Goal: Information Seeking & Learning: Compare options

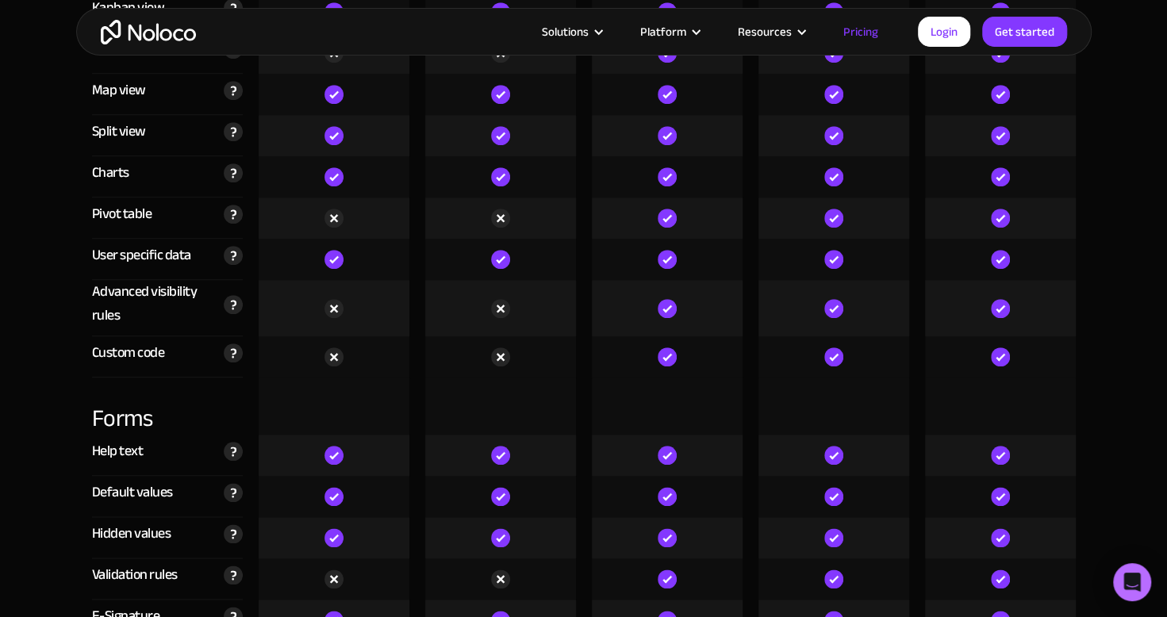
scroll to position [4335, 0]
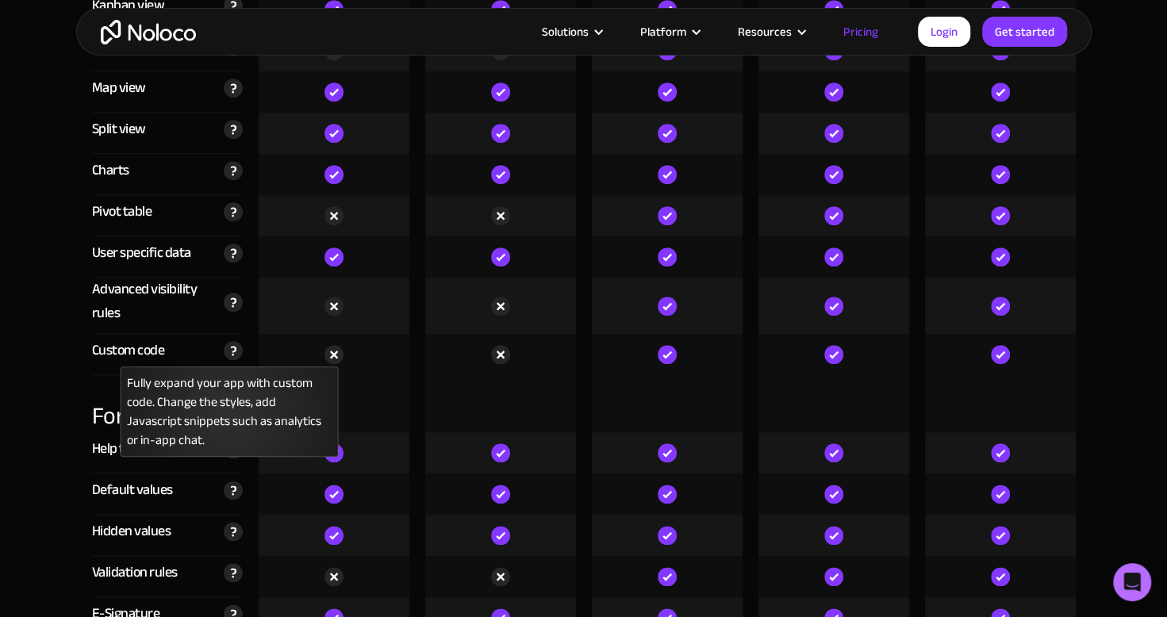
click at [229, 354] on img at bounding box center [233, 350] width 19 height 19
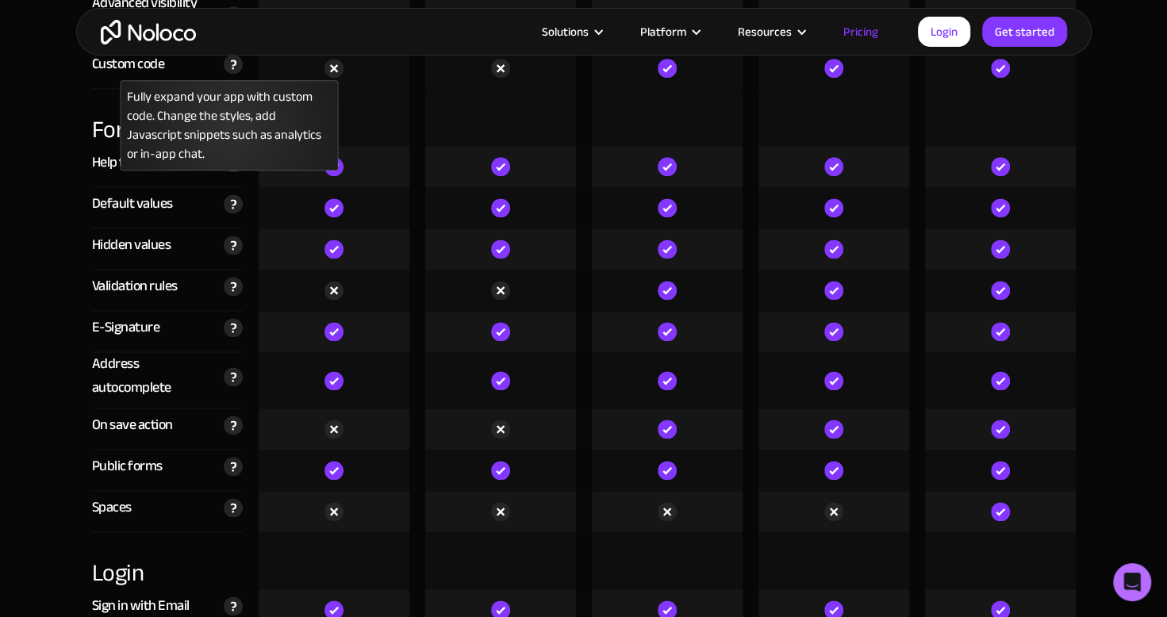
scroll to position [4630, 0]
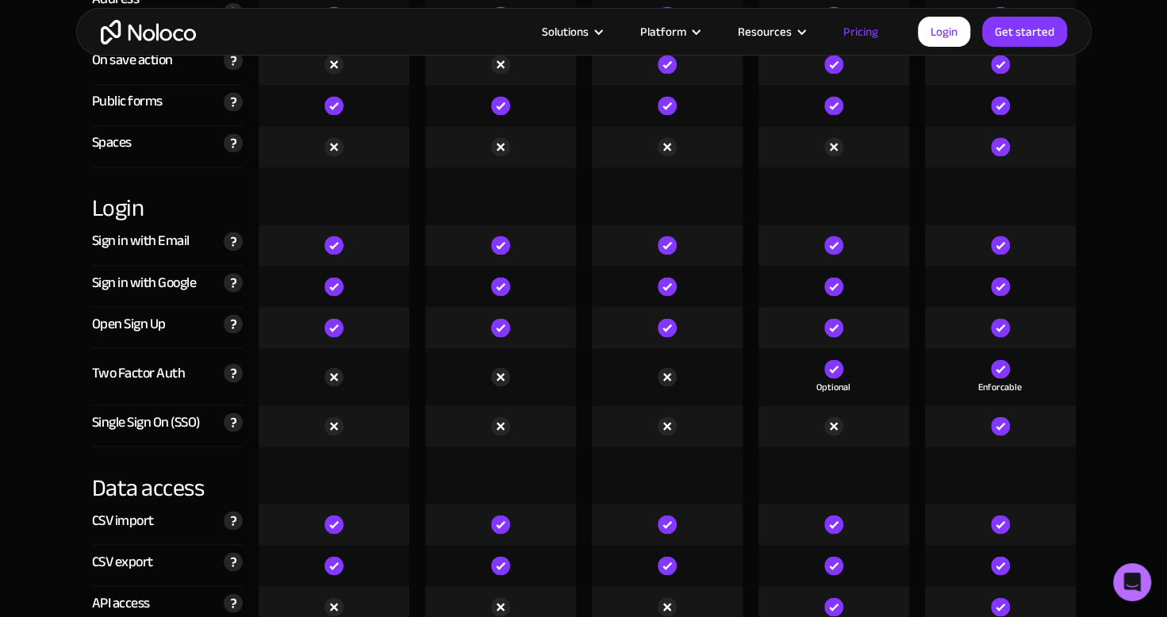
scroll to position [5004, 0]
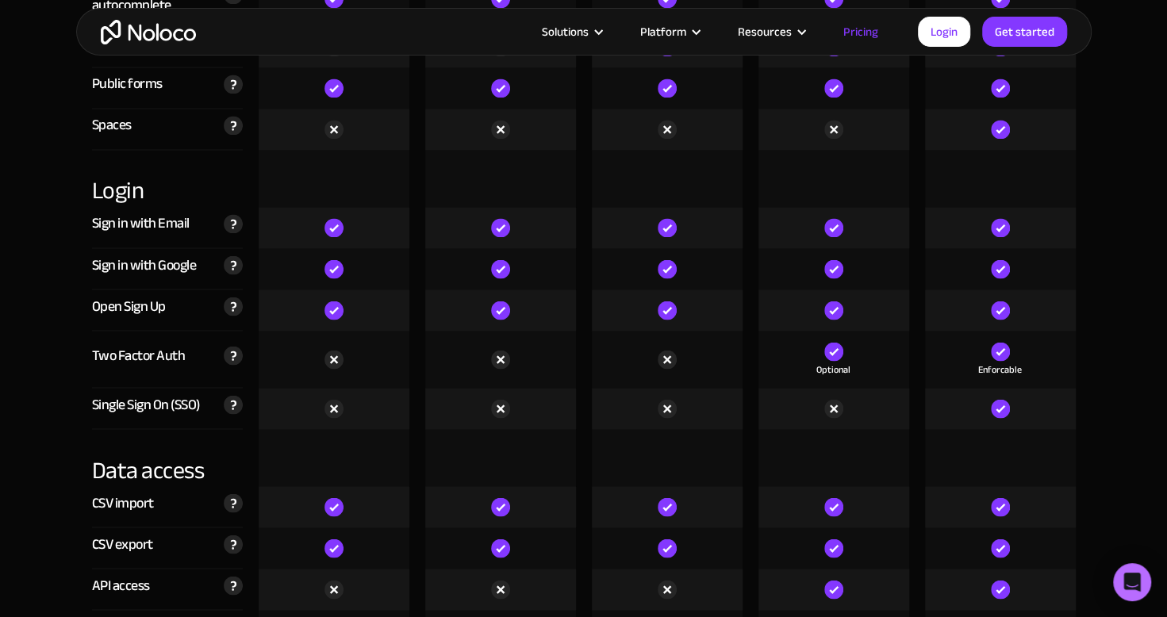
click at [241, 229] on img at bounding box center [233, 223] width 19 height 19
click at [122, 372] on div "Two Factor Auth Add a second layer of security to your app by enabling Two Fact…" at bounding box center [167, 359] width 151 height 57
click at [239, 375] on div "Two Factor Auth Add a second layer of security to your app by enabling Two Fact…" at bounding box center [167, 359] width 151 height 57
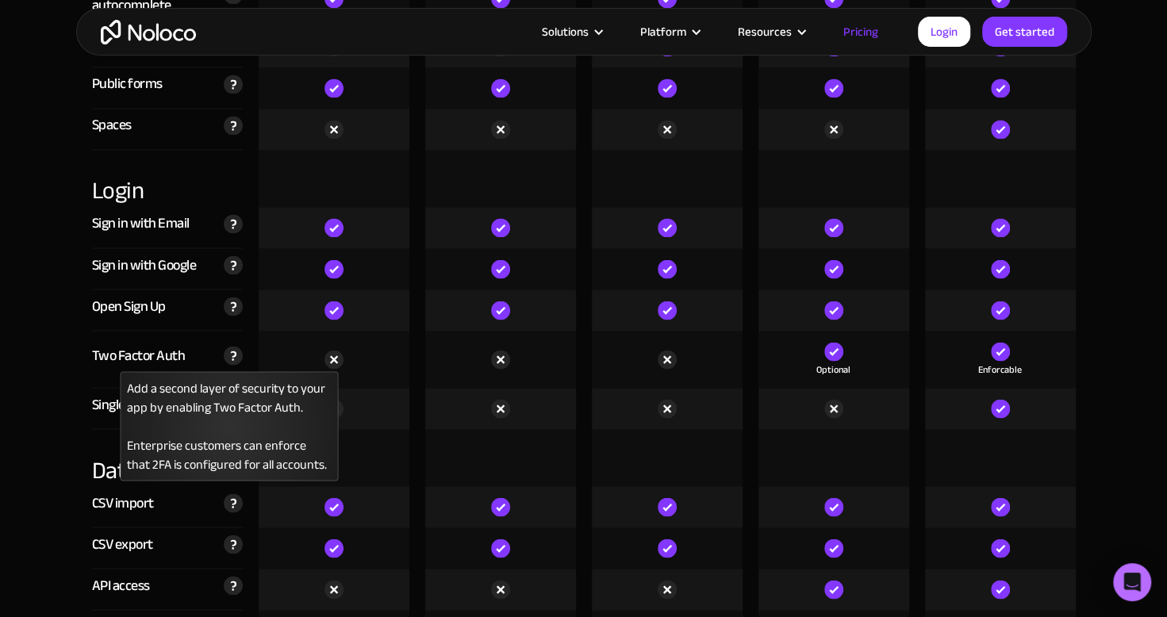
click at [239, 362] on img at bounding box center [233, 355] width 19 height 19
click at [230, 346] on img at bounding box center [233, 355] width 19 height 19
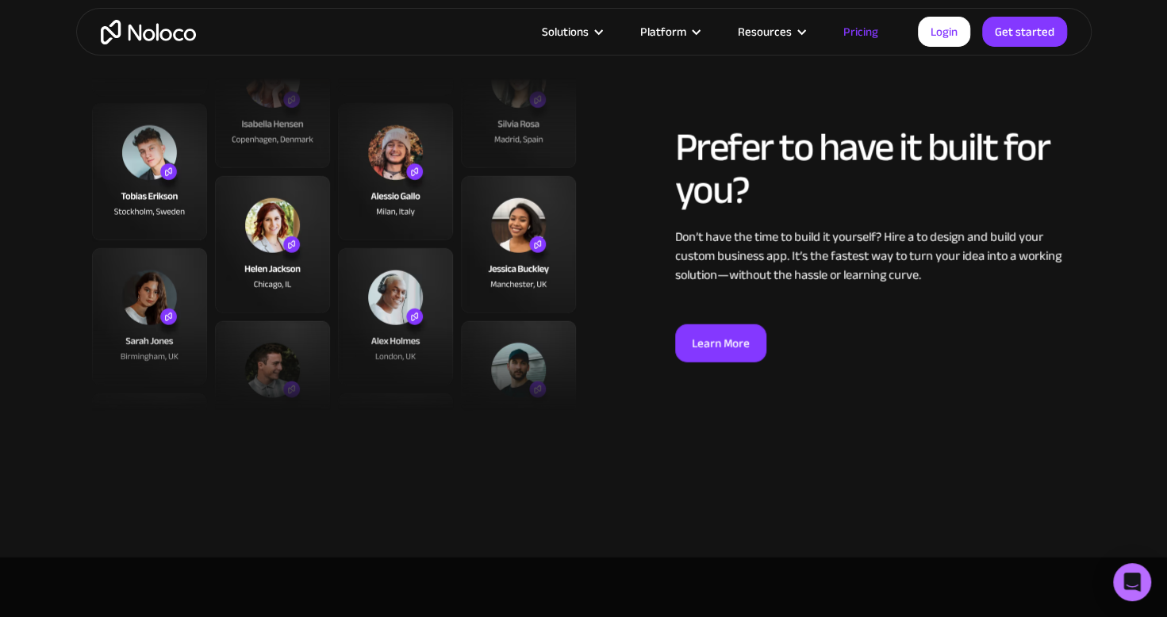
drag, startPoint x: 230, startPoint y: 346, endPoint x: 235, endPoint y: 303, distance: 43.1
click at [235, 303] on img at bounding box center [334, 244] width 484 height 333
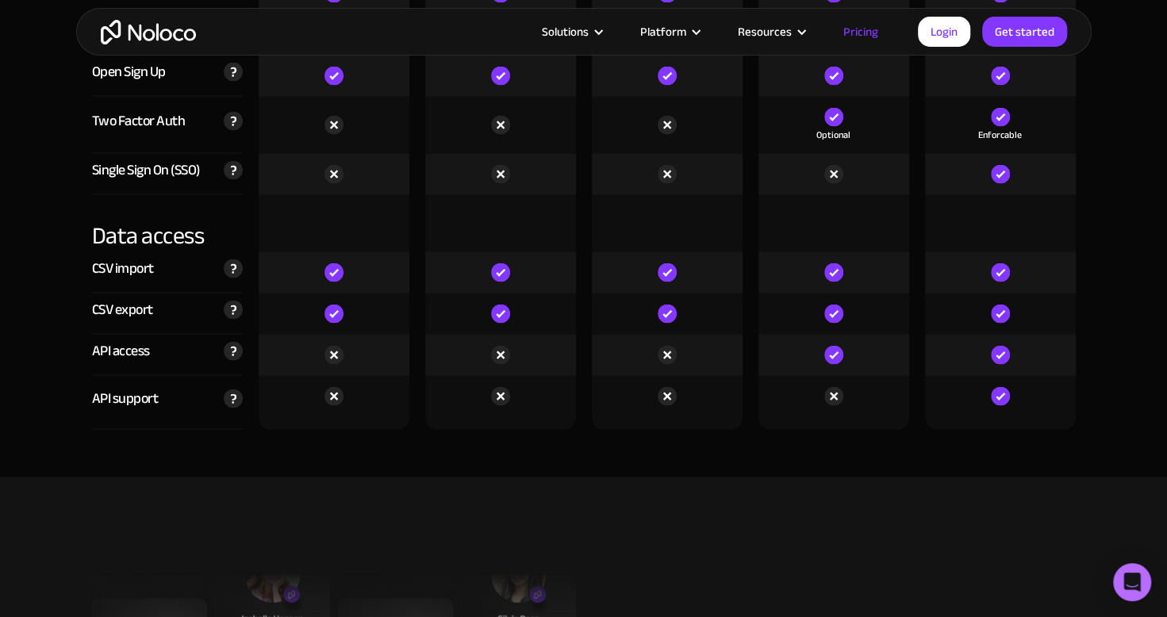
scroll to position [5193, 0]
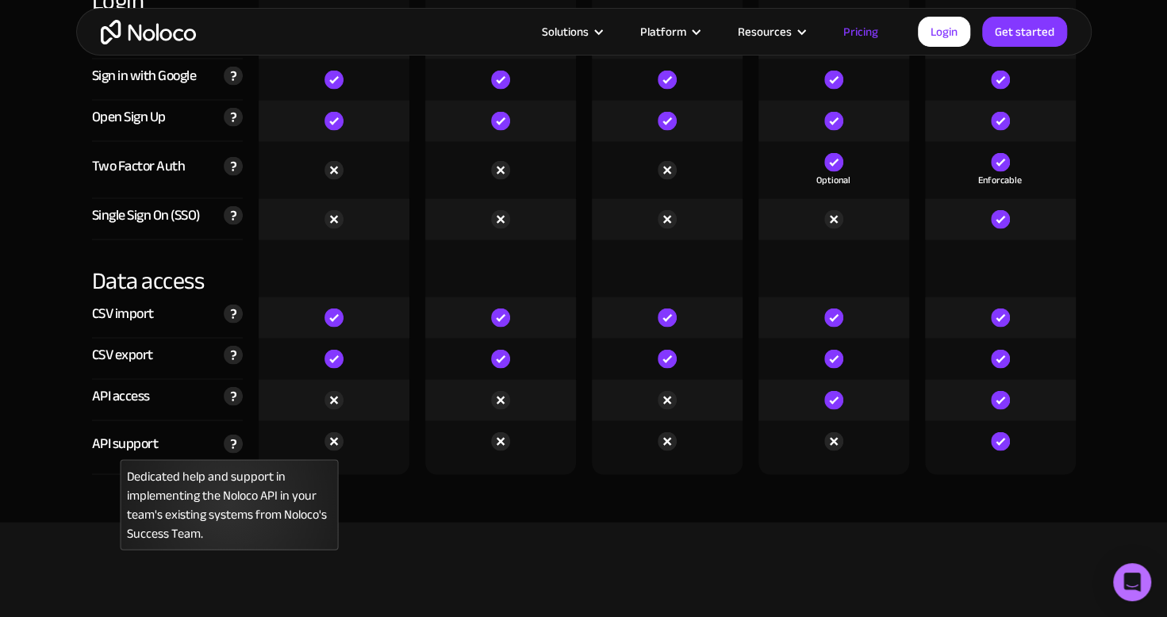
click at [238, 441] on img at bounding box center [233, 443] width 19 height 19
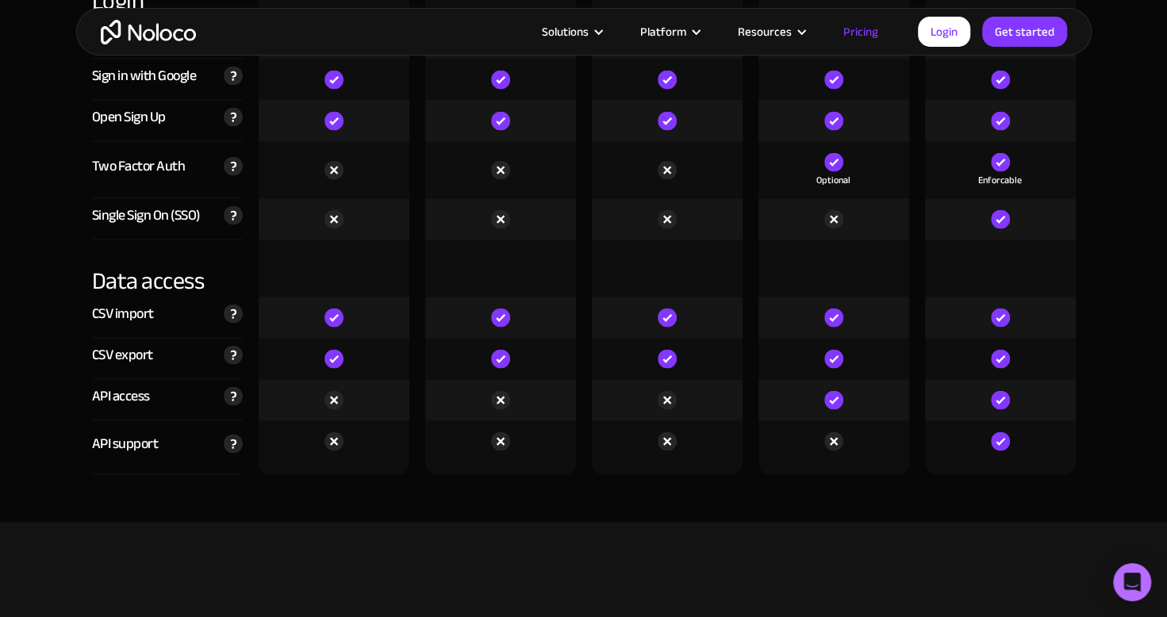
click at [236, 421] on div "API support Dedicated help and support in implementing the Noloco API in your t…" at bounding box center [167, 448] width 151 height 54
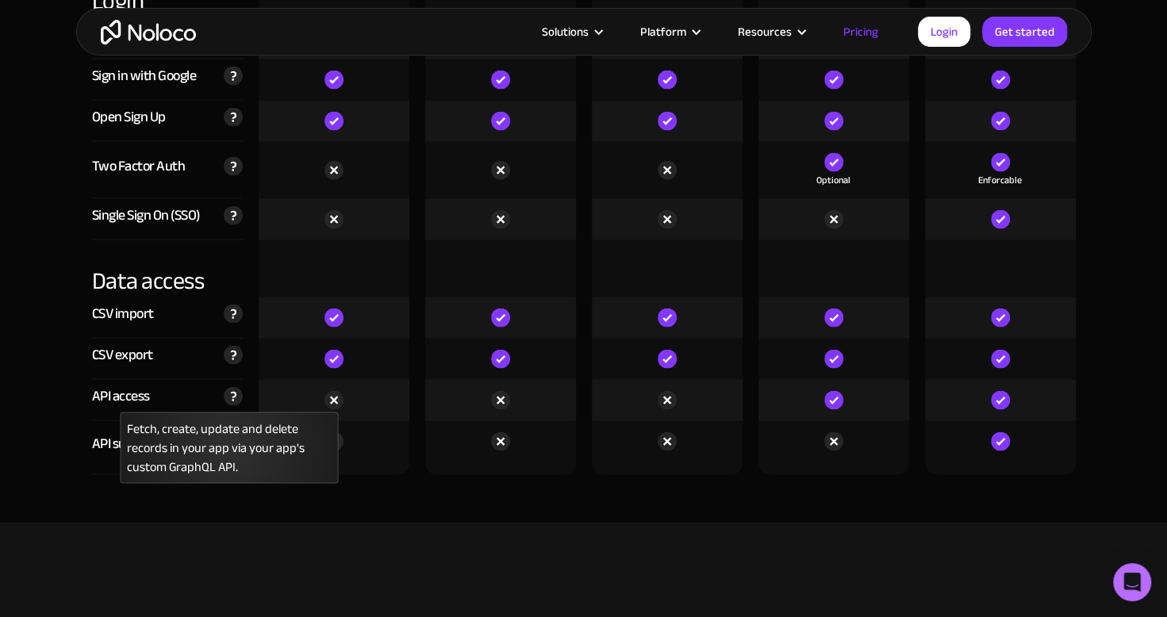
click at [229, 386] on img at bounding box center [233, 395] width 19 height 19
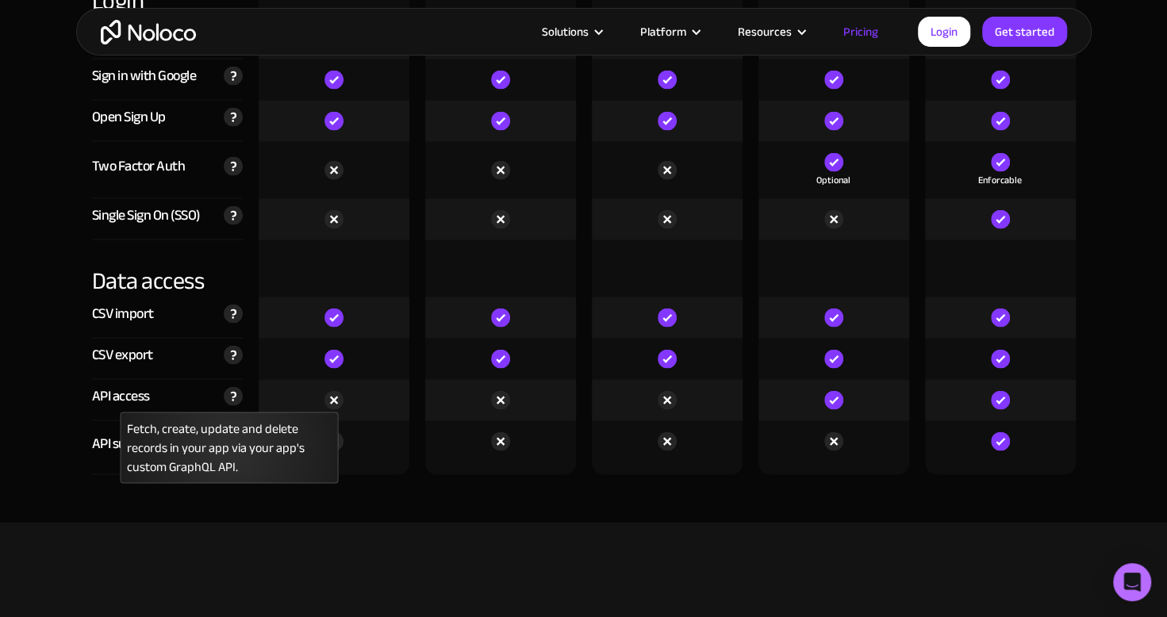
click at [239, 386] on img at bounding box center [233, 395] width 19 height 19
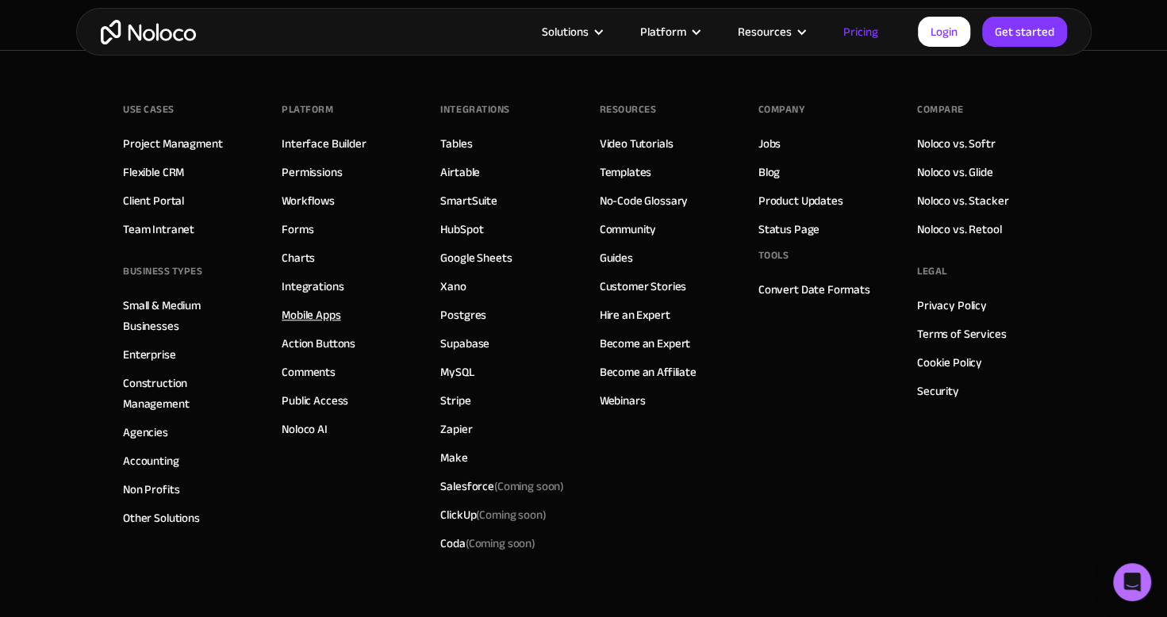
click at [312, 305] on link "Mobile Apps" at bounding box center [311, 315] width 59 height 21
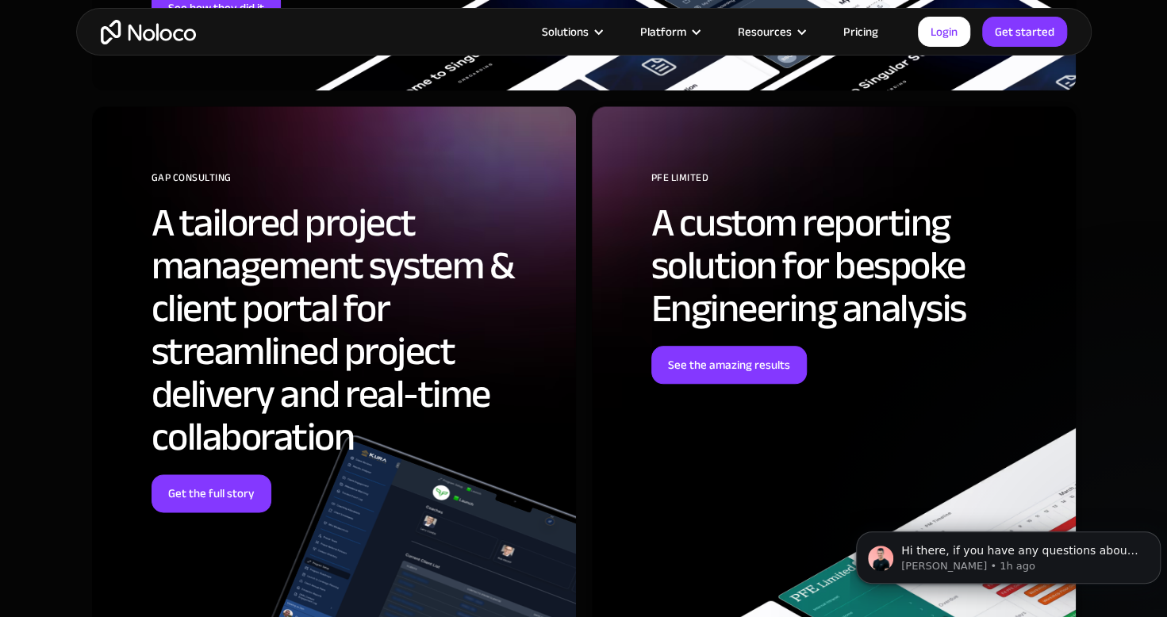
scroll to position [4347, 0]
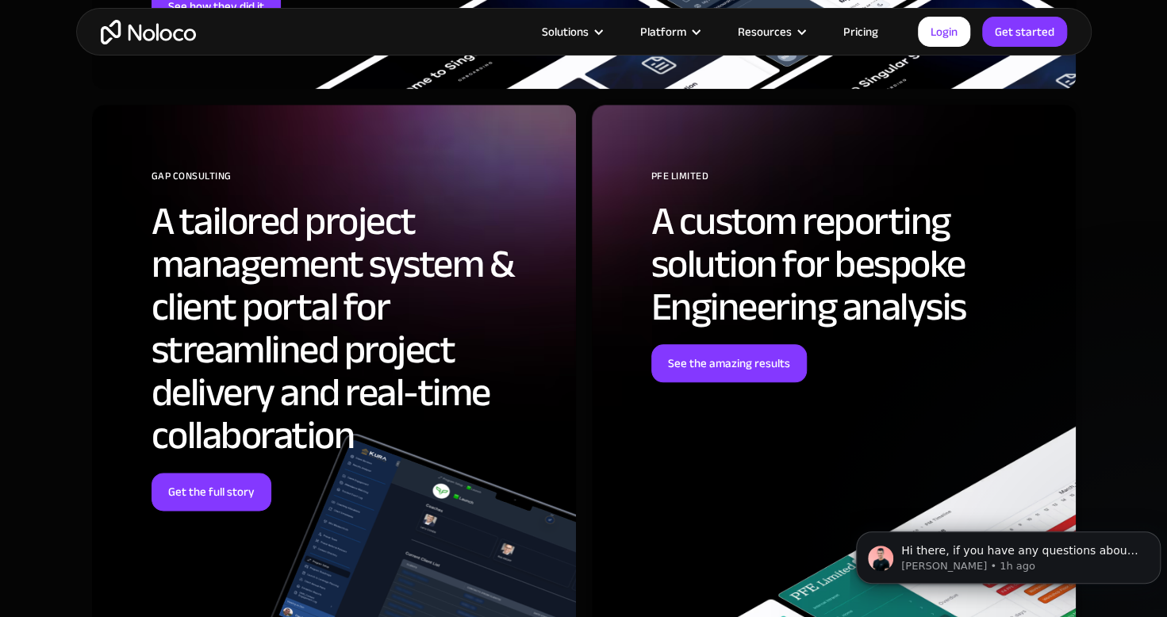
click at [866, 25] on link "Pricing" at bounding box center [861, 31] width 75 height 21
